Goal: Task Accomplishment & Management: Manage account settings

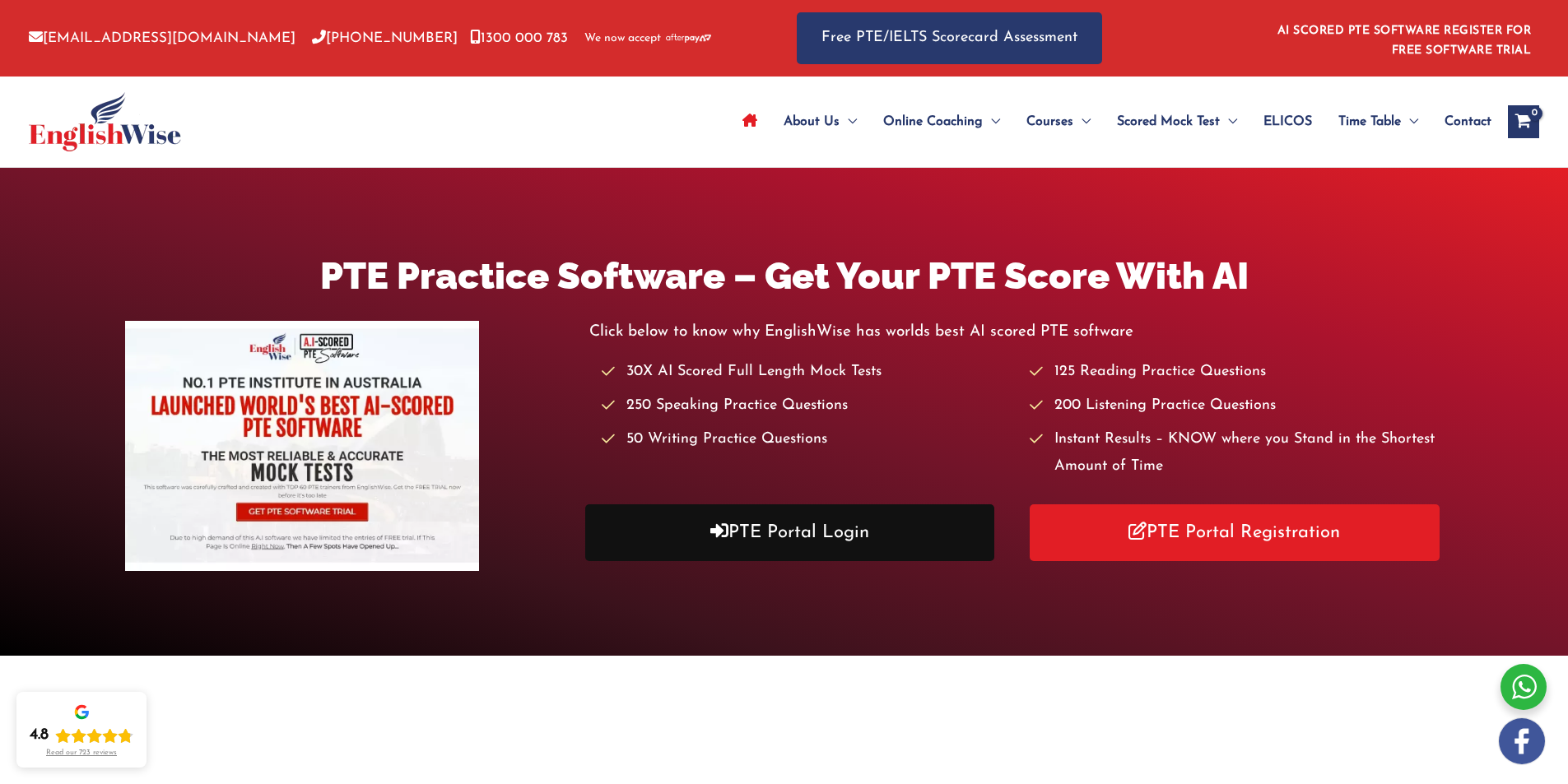
click at [794, 535] on link "PTE Portal Login" at bounding box center [789, 533] width 410 height 56
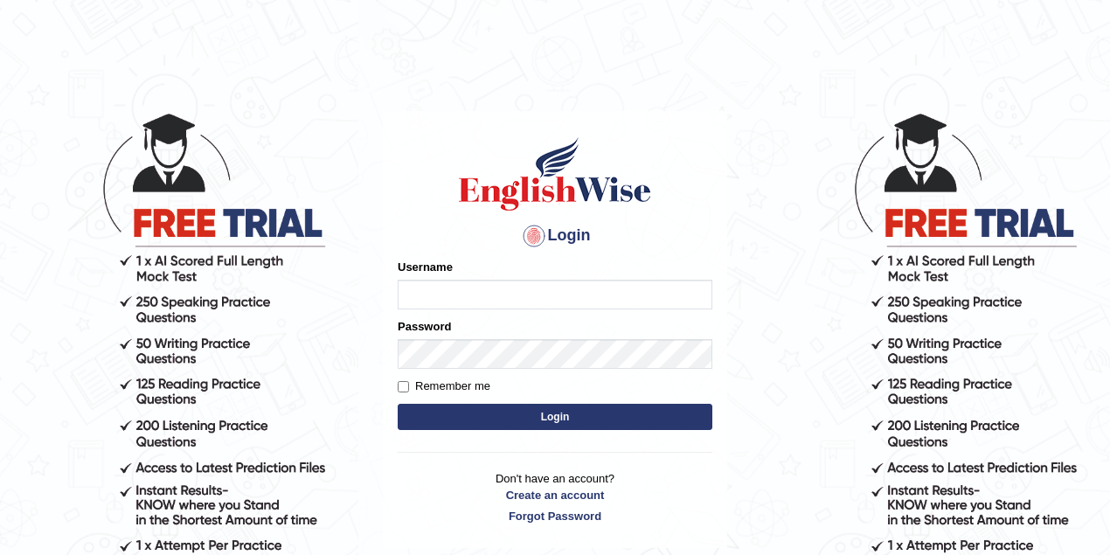
type input "maitree_parramatta"
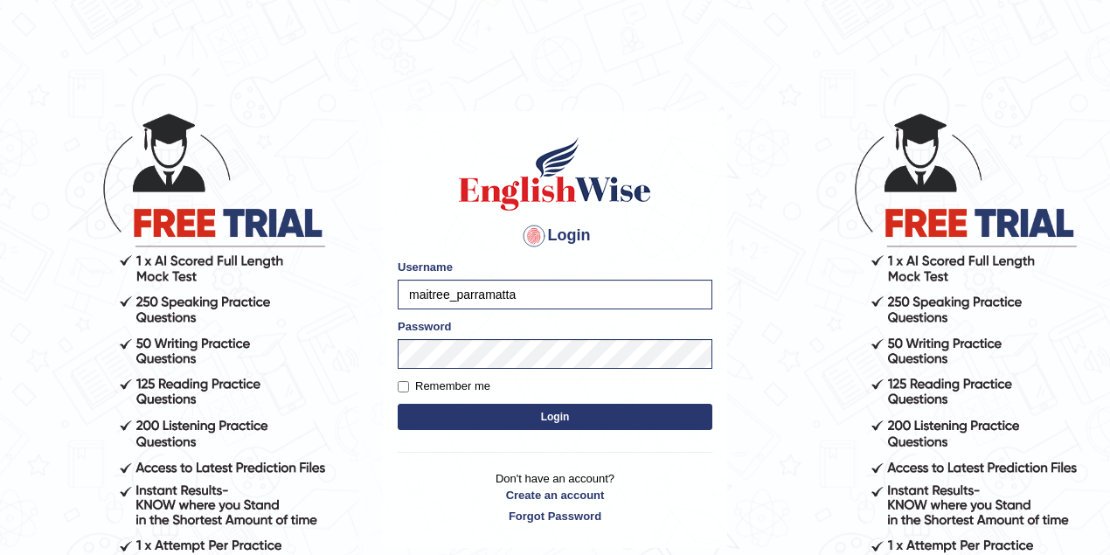
drag, startPoint x: 524, startPoint y: 291, endPoint x: 361, endPoint y: 295, distance: 162.6
click at [361, 295] on body "Login Please fix the following errors: Username maitree_parramatta Password Rem…" at bounding box center [555, 333] width 1110 height 555
type input "vanita_parramatta"
click at [378, 356] on body "Login Please fix the following errors: Username vanita_parramatta Password Reme…" at bounding box center [555, 333] width 1110 height 555
click at [398, 404] on button "Login" at bounding box center [555, 417] width 315 height 26
